Goal: Task Accomplishment & Management: Use online tool/utility

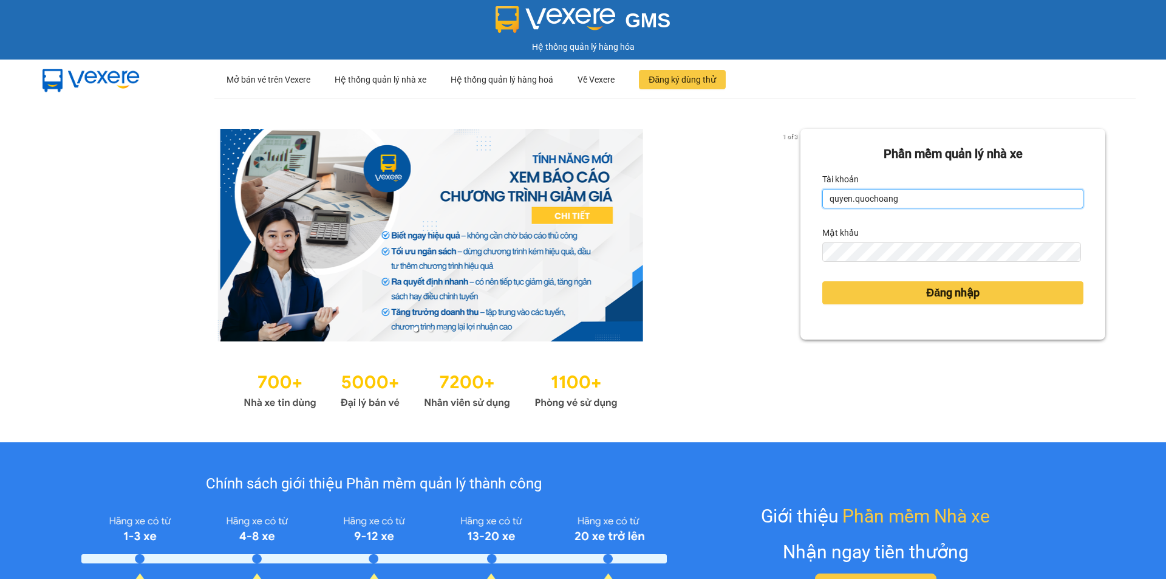
click at [924, 197] on input "quyen.quochoang" at bounding box center [952, 198] width 261 height 19
type input "aitien.quochoang"
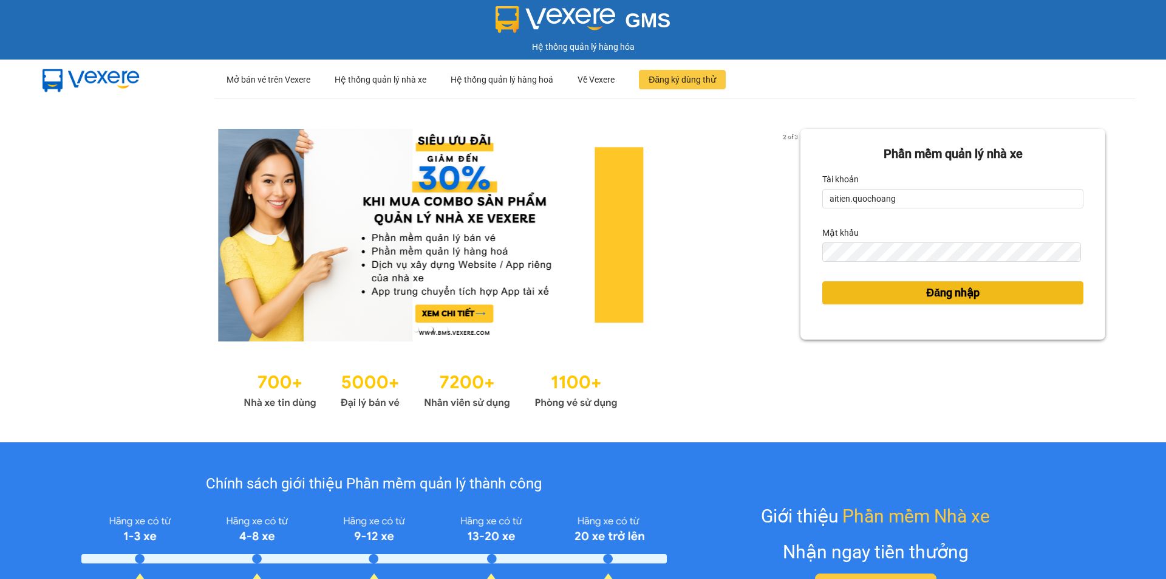
click at [911, 290] on button "Đăng nhập" at bounding box center [952, 292] width 261 height 23
click at [926, 295] on span "Đăng nhập" at bounding box center [952, 292] width 53 height 17
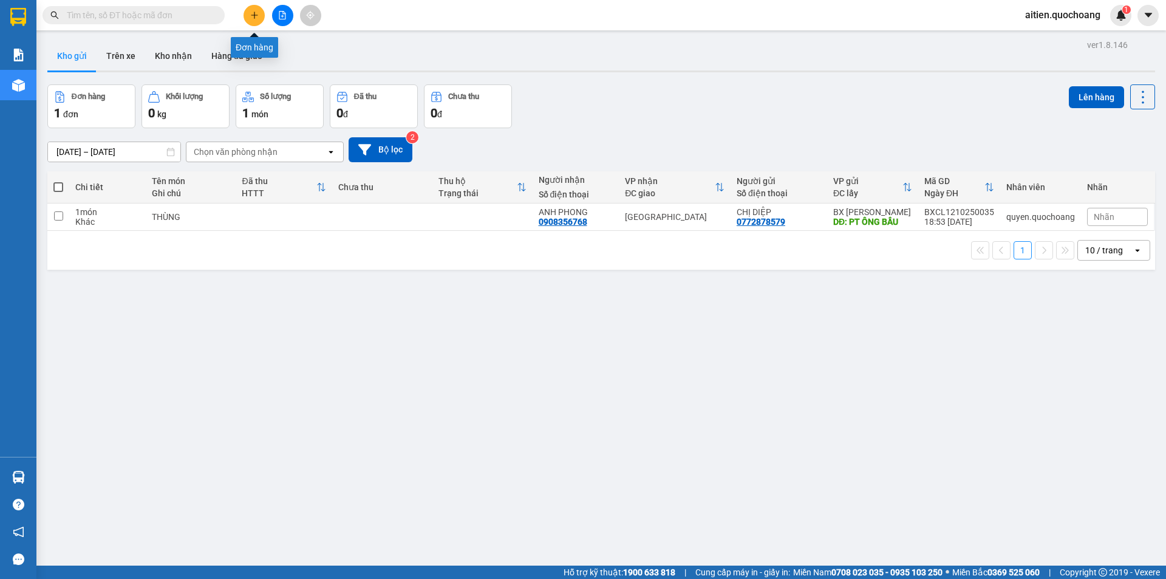
click at [260, 19] on button at bounding box center [254, 15] width 21 height 21
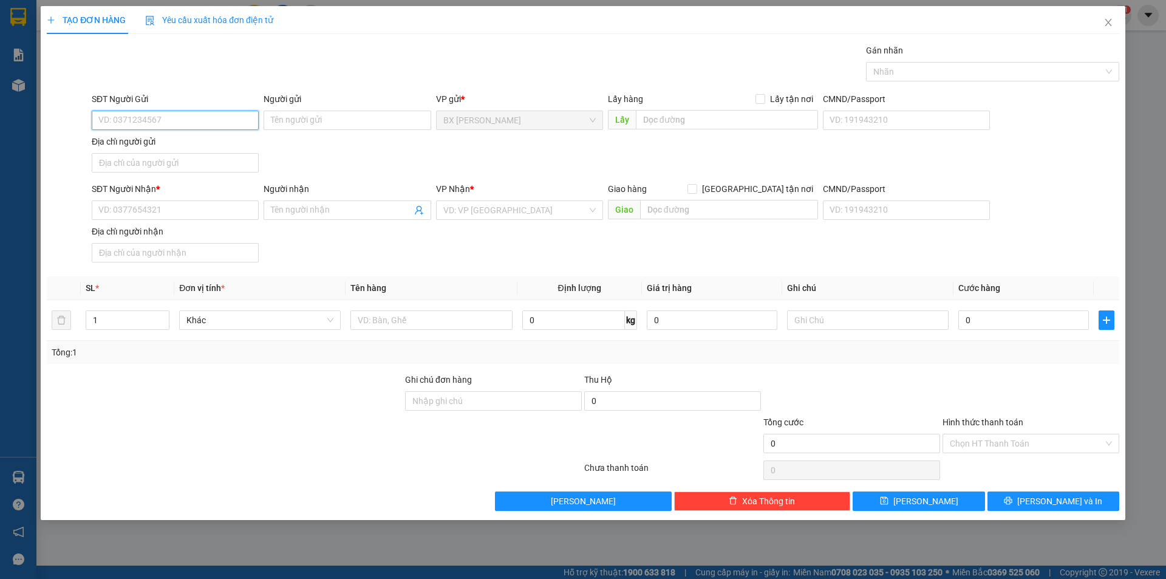
click at [211, 120] on input "SĐT Người Gửi" at bounding box center [175, 120] width 167 height 19
